Goal: Task Accomplishment & Management: Manage account settings

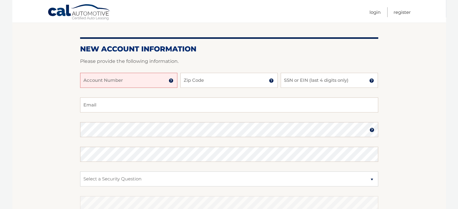
scroll to position [60, 0]
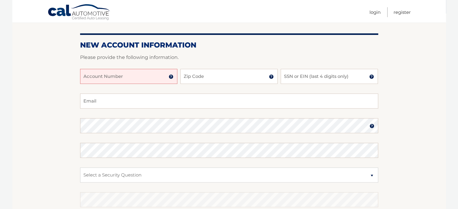
click at [119, 76] on input "Account Number" at bounding box center [128, 76] width 97 height 15
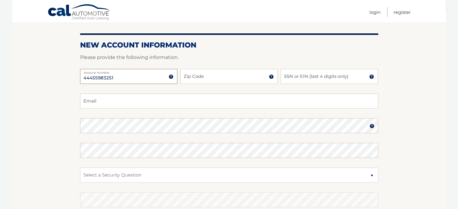
type input "44455983251"
click at [251, 82] on input "Zip Code" at bounding box center [228, 76] width 97 height 15
type input "18938"
type input "fivealarmfrier@yahoo.com"
click at [303, 78] on input "SSN or EIN (last 4 digits only)" at bounding box center [329, 76] width 97 height 15
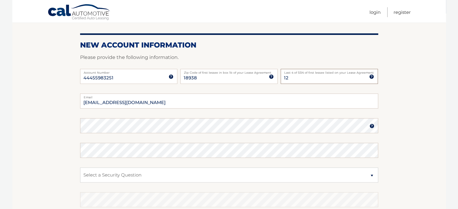
type input "1"
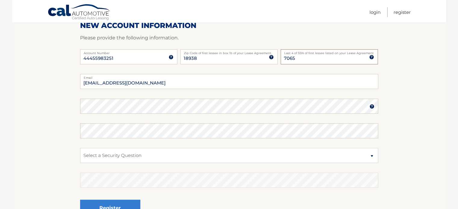
scroll to position [90, 0]
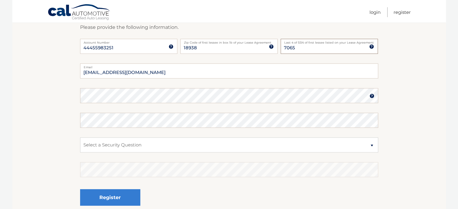
type input "7065"
click at [372, 149] on select "Select a Security Question What was the name of your elementary school? What is…" at bounding box center [229, 145] width 298 height 15
select select "3"
click at [80, 138] on select "Select a Security Question What was the name of your elementary school? What is…" at bounding box center [229, 145] width 298 height 15
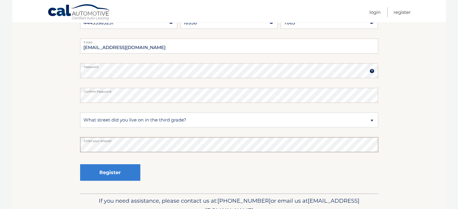
scroll to position [145, 0]
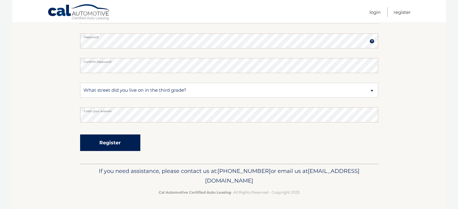
click at [133, 149] on button "Register" at bounding box center [110, 143] width 60 height 17
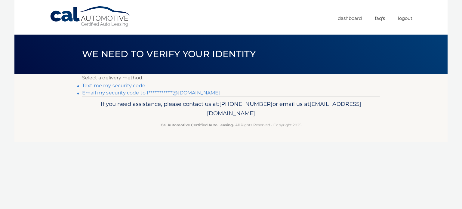
click at [111, 86] on link "Text me my security code" at bounding box center [113, 86] width 63 height 6
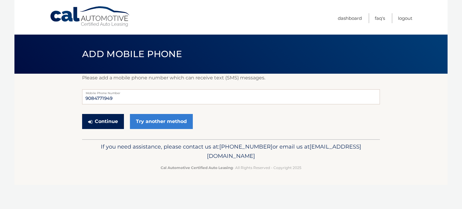
click at [96, 126] on button "Continue" at bounding box center [103, 121] width 42 height 15
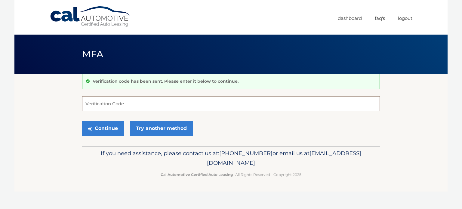
click at [102, 104] on input "Verification Code" at bounding box center [231, 103] width 298 height 15
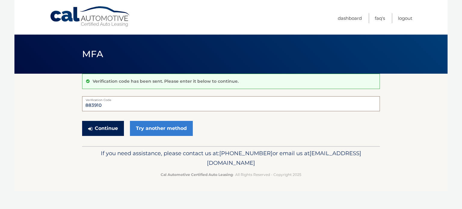
type input "883910"
click at [106, 131] on button "Continue" at bounding box center [103, 128] width 42 height 15
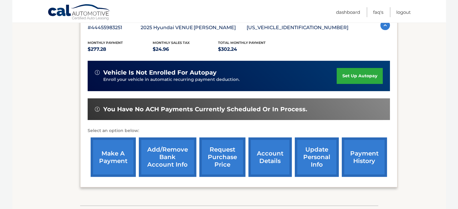
scroll to position [120, 0]
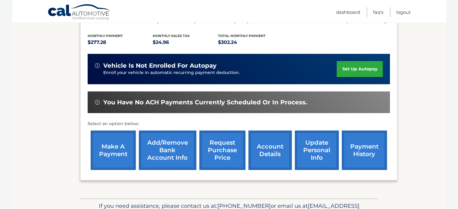
click at [342, 70] on link "set up autopay" at bounding box center [360, 69] width 46 height 16
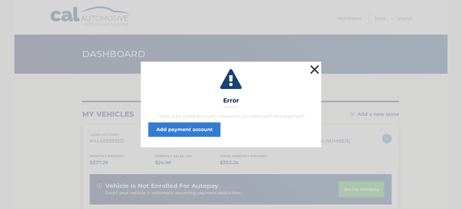
click at [314, 71] on button "×" at bounding box center [315, 70] width 12 height 12
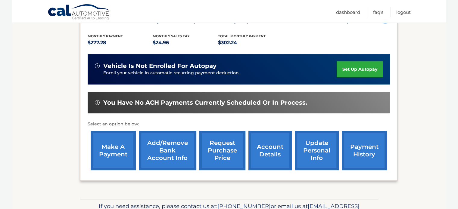
scroll to position [120, 0]
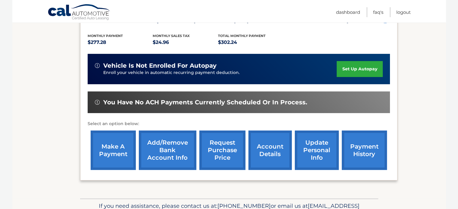
click at [151, 156] on link "Add/Remove bank account info" at bounding box center [168, 150] width 58 height 39
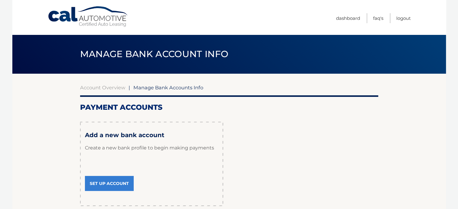
click at [104, 132] on h3 "Add a new bank account" at bounding box center [151, 136] width 133 height 8
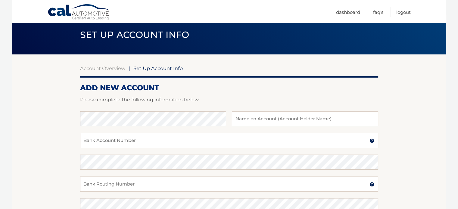
scroll to position [30, 0]
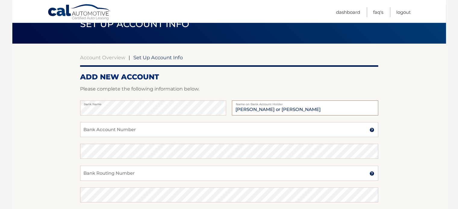
type input "[PERSON_NAME] or [PERSON_NAME]"
click at [122, 132] on input "Bank Account Number" at bounding box center [229, 129] width 298 height 15
click at [95, 130] on input "009409673068" at bounding box center [229, 129] width 298 height 15
click at [104, 130] on input "009409673068" at bounding box center [229, 129] width 298 height 15
type input "009409673068"
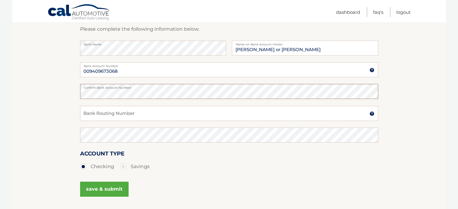
scroll to position [90, 0]
click at [212, 110] on div "Bank Routing Number A 9-digit number at the lower left corner of a check. Conta…" at bounding box center [229, 117] width 298 height 22
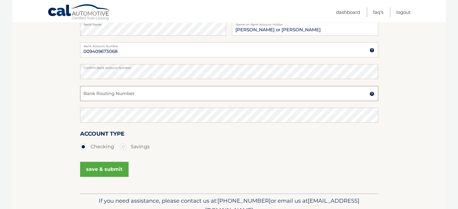
scroll to position [120, 0]
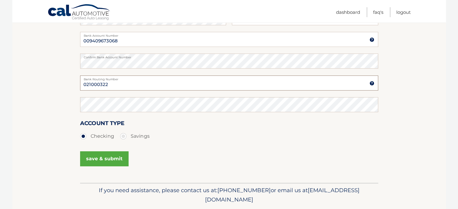
type input "021000322"
click at [114, 158] on button "save & submit" at bounding box center [104, 158] width 48 height 15
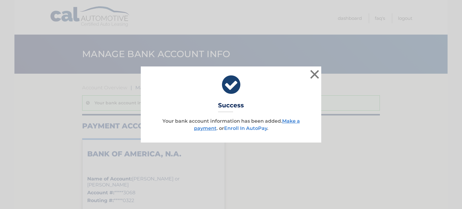
click at [258, 127] on link "Enroll In AutoPay" at bounding box center [245, 129] width 43 height 6
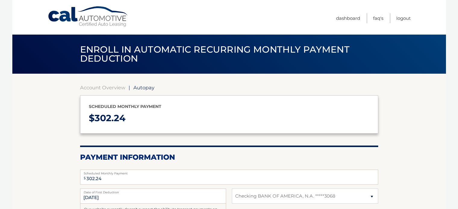
select select "NzJkZTA4MTEtNWFkMy00MDQ5LTlkNjUtMjJjMjNiMTAxNTI5"
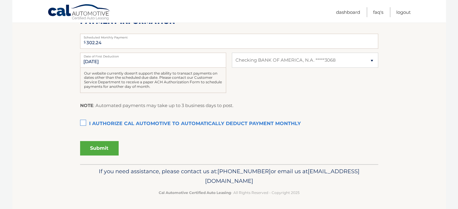
scroll to position [136, 0]
click at [83, 121] on label "I authorize cal automotive to automatically deduct payment monthly This checkbo…" at bounding box center [229, 124] width 298 height 12
click at [0, 0] on input "I authorize cal automotive to automatically deduct payment monthly This checkbo…" at bounding box center [0, 0] width 0 height 0
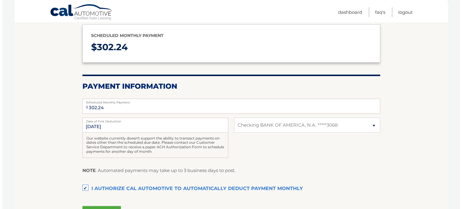
scroll to position [106, 0]
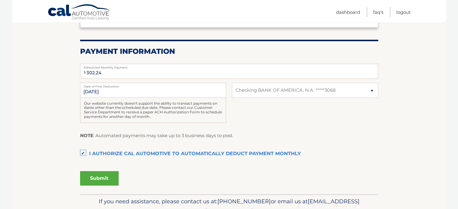
click at [102, 174] on button "Submit" at bounding box center [99, 178] width 39 height 14
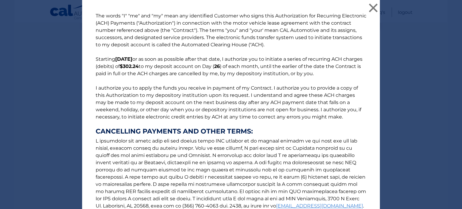
scroll to position [75, 0]
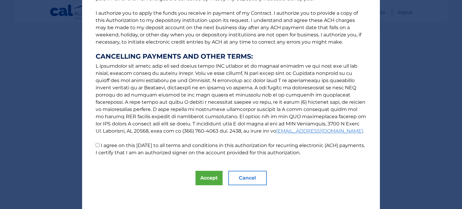
click at [96, 145] on input "I agree on this 09/02/2025 to all terms and conditions in this authorization fo…" at bounding box center [98, 145] width 4 height 4
checkbox input "true"
click at [213, 178] on button "Accept" at bounding box center [209, 178] width 27 height 14
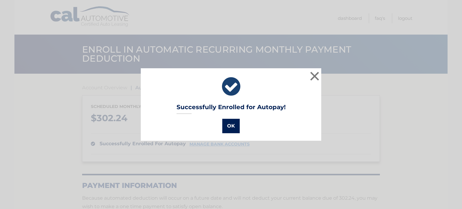
click at [229, 123] on button "OK" at bounding box center [230, 126] width 17 height 14
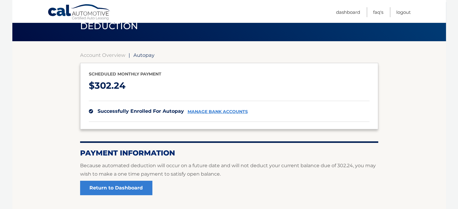
scroll to position [78, 0]
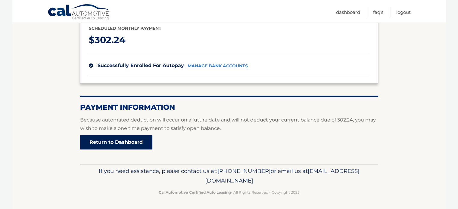
click at [128, 139] on link "Return to Dashboard" at bounding box center [116, 142] width 72 height 14
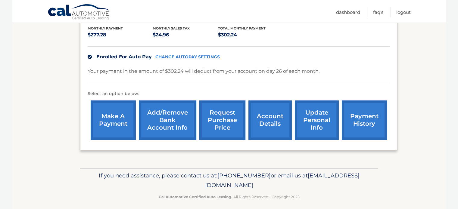
scroll to position [132, 0]
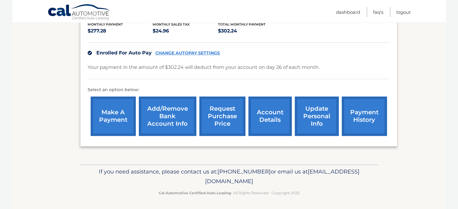
click at [316, 121] on link "update personal info" at bounding box center [317, 116] width 44 height 39
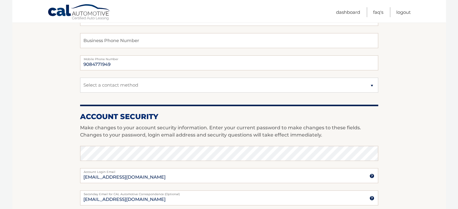
scroll to position [151, 0]
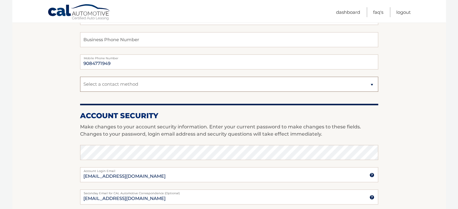
click at [372, 86] on select "Select a contact method Mobile Home" at bounding box center [229, 84] width 298 height 15
select select "1"
click at [80, 77] on select "Select a contact method Mobile Home" at bounding box center [229, 84] width 298 height 15
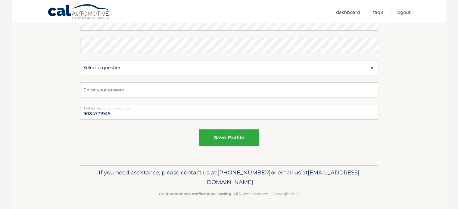
scroll to position [348, 0]
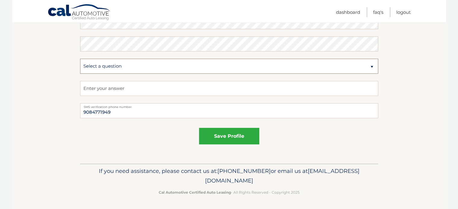
click at [371, 66] on select "Select a question What was the name of your elementary school? What is your mot…" at bounding box center [229, 66] width 298 height 15
select select "3"
click at [80, 59] on select "Select a question What was the name of your elementary school? What is your mot…" at bounding box center [229, 66] width 298 height 15
click at [125, 92] on input "text" at bounding box center [229, 88] width 298 height 15
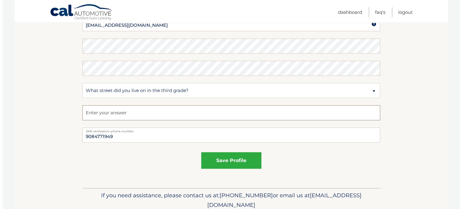
scroll to position [288, 0]
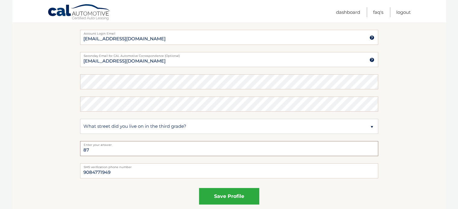
type input "8"
click at [136, 153] on input "72nd Avenuye" at bounding box center [229, 148] width 298 height 15
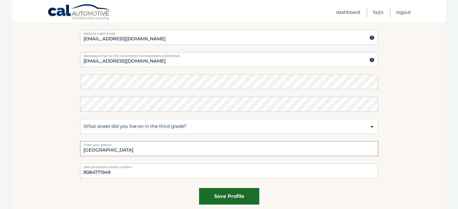
type input "72nd Avenue"
click at [228, 195] on button "save profile" at bounding box center [229, 196] width 60 height 17
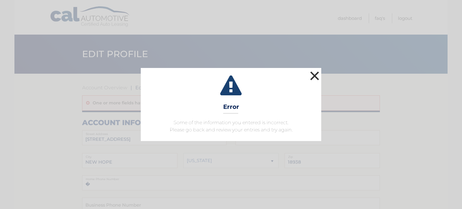
click at [313, 71] on button "×" at bounding box center [315, 76] width 12 height 12
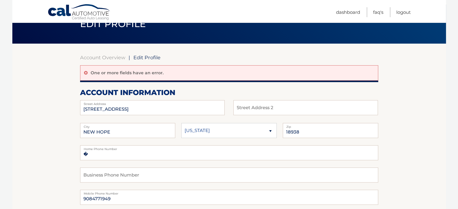
scroll to position [60, 0]
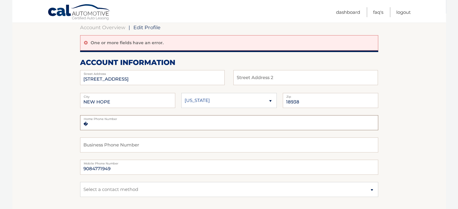
click at [123, 126] on input "�" at bounding box center [229, 122] width 298 height 15
click at [134, 141] on input "text" at bounding box center [229, 145] width 298 height 15
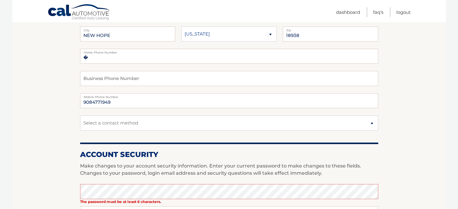
scroll to position [151, 0]
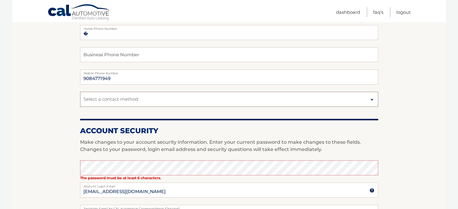
click at [134, 99] on select "Select a contact method Mobile Home" at bounding box center [229, 99] width 298 height 15
select select "1"
click at [80, 92] on select "Select a contact method Mobile Home" at bounding box center [229, 99] width 298 height 15
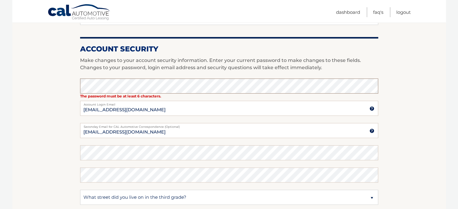
scroll to position [241, 0]
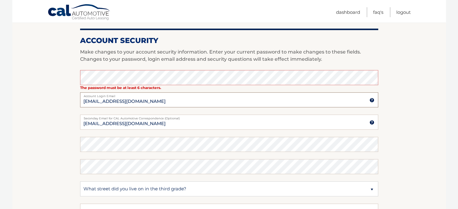
click at [147, 101] on input "[EMAIL_ADDRESS][DOMAIN_NAME]" at bounding box center [229, 99] width 298 height 15
click at [406, 13] on link "Logout" at bounding box center [403, 12] width 14 height 10
